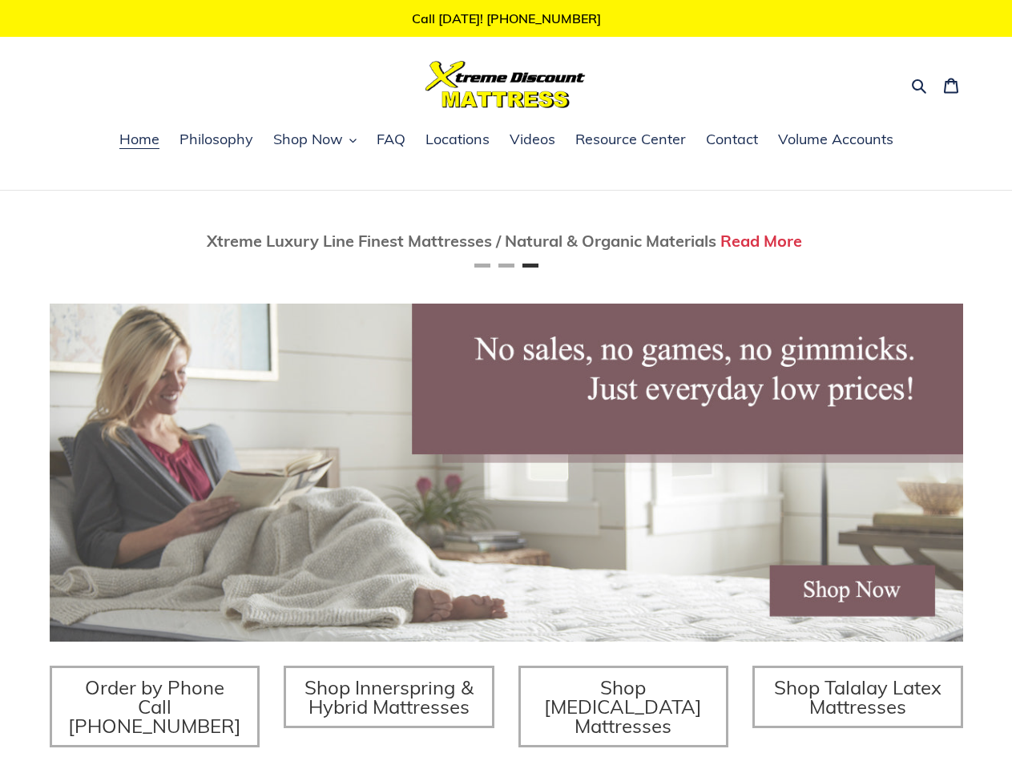
scroll to position [0, 1827]
click at [920, 84] on icon "button" at bounding box center [919, 86] width 16 height 16
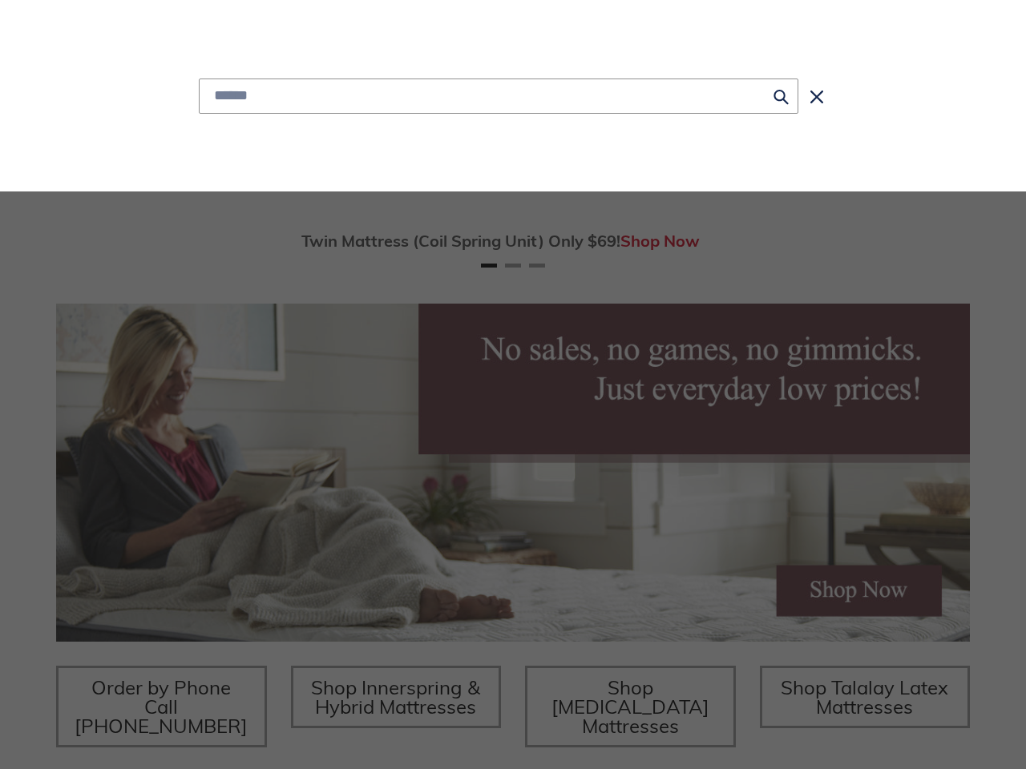
click at [315, 141] on div "Submit Close search" at bounding box center [513, 96] width 938 height 192
click at [506, 242] on span "Twin Mattress (Coil Spring Unit) Only $69!" at bounding box center [461, 241] width 319 height 20
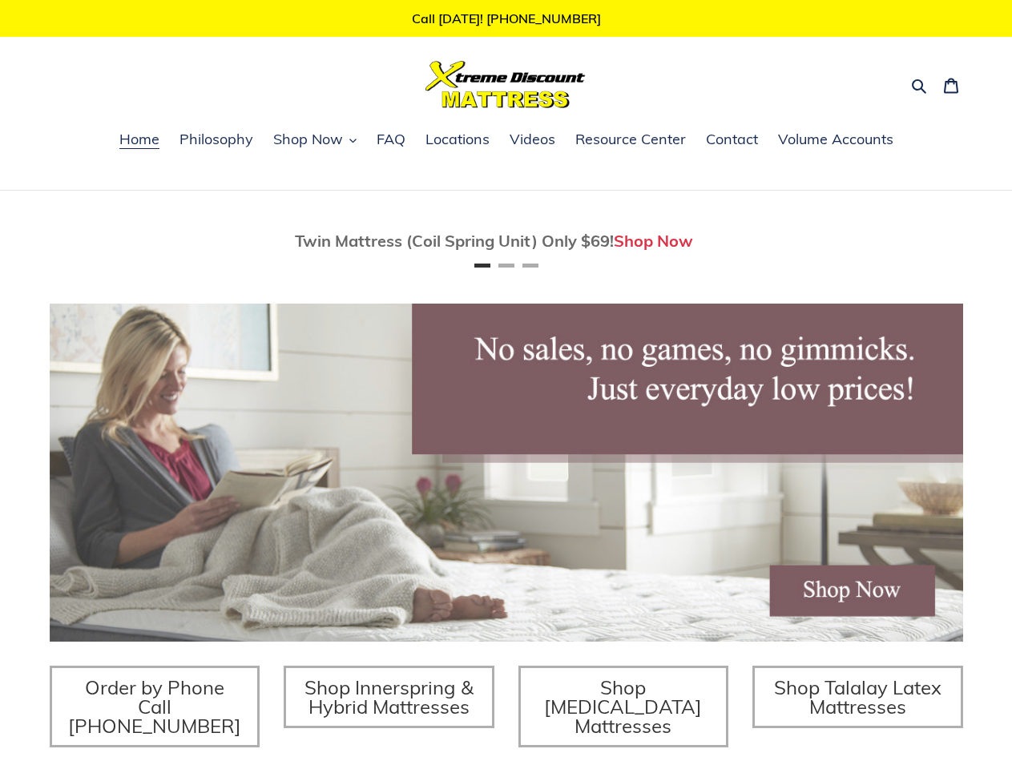
click at [988, 242] on div "Twin Mattress (Coil Spring Unit) Only $69! Shop Now Fully Adjustable Queen Base…" at bounding box center [506, 551] width 1012 height 721
click at [982, 242] on div "Twin Mattress (Coil Spring Unit) Only $69! Shop Now Fully Adjustable Queen Base…" at bounding box center [506, 551] width 1012 height 721
click at [98, 242] on button "Previous" at bounding box center [98, 241] width 32 height 32
click at [915, 242] on button "Next" at bounding box center [915, 241] width 32 height 32
